Goal: Information Seeking & Learning: Learn about a topic

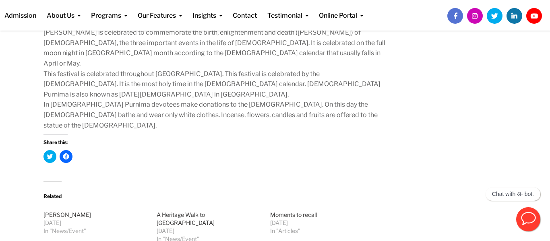
scroll to position [618, 0]
click at [51, 212] on link "[PERSON_NAME]" at bounding box center [67, 215] width 48 height 7
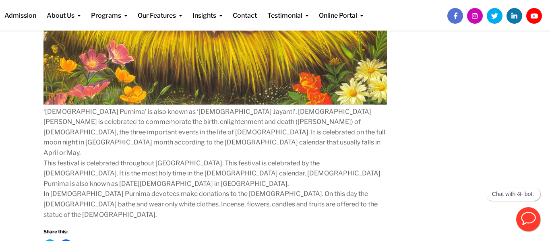
scroll to position [568, 0]
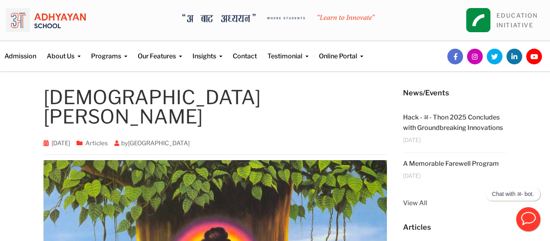
click at [108, 140] on link "Articles" at bounding box center [96, 143] width 23 height 7
